Goal: Transaction & Acquisition: Purchase product/service

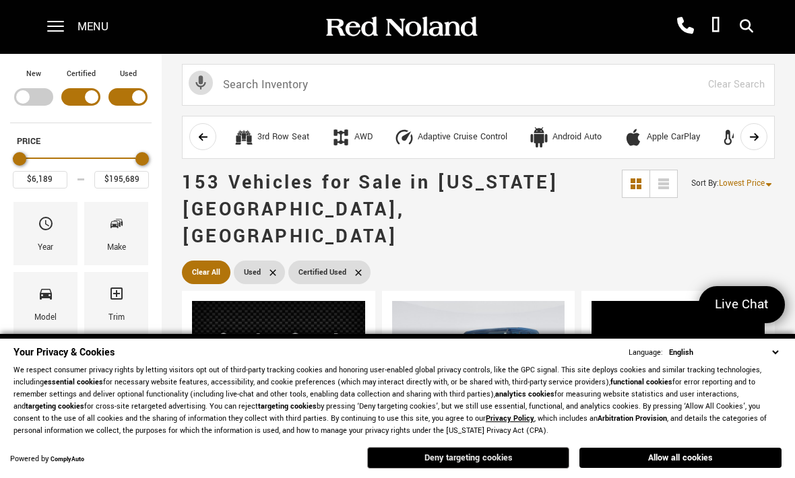
click at [441, 449] on button "Deny targeting cookies" at bounding box center [468, 458] width 202 height 22
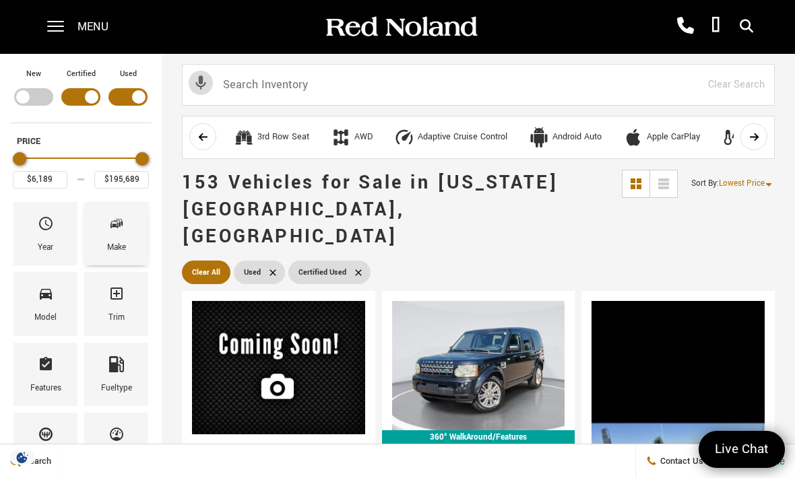
click at [124, 248] on div "Make" at bounding box center [116, 248] width 19 height 15
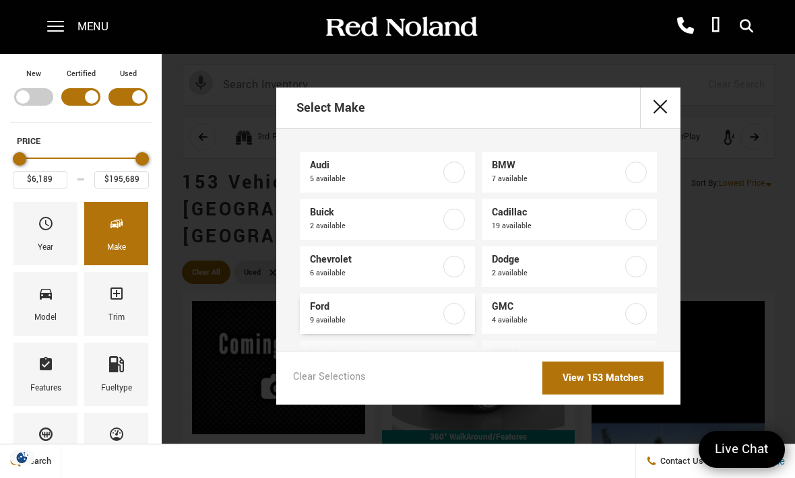
click at [433, 325] on span "9 available" at bounding box center [376, 320] width 132 height 13
type input "$17,678"
type input "$55,188"
checkbox input "true"
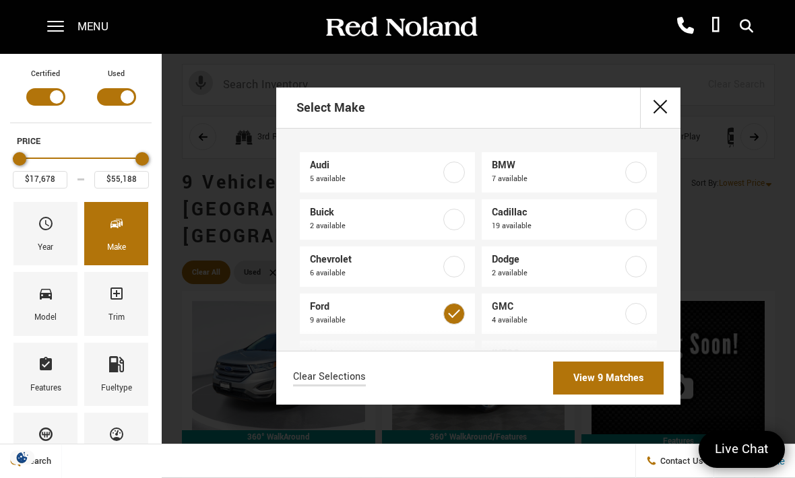
click at [616, 395] on link "View 9 Matches" at bounding box center [608, 378] width 111 height 33
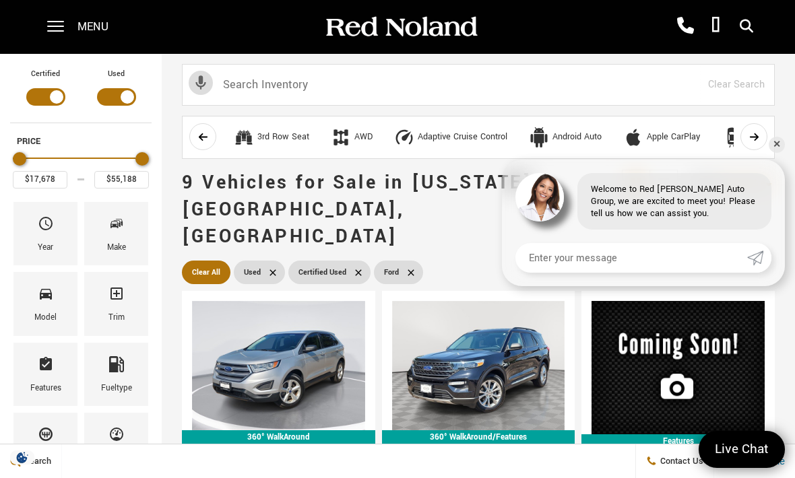
click at [788, 134] on div "3rd Row Seat AWD Adaptive Cruise Control Android Auto Apple CarPlay Backup Came…" at bounding box center [478, 138] width 633 height 51
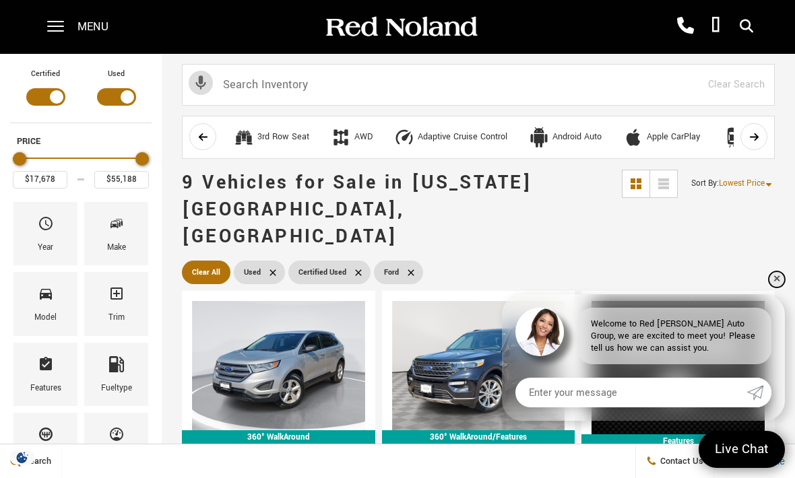
click at [777, 273] on link "✕" at bounding box center [777, 280] width 16 height 16
